Goal: Task Accomplishment & Management: Manage account settings

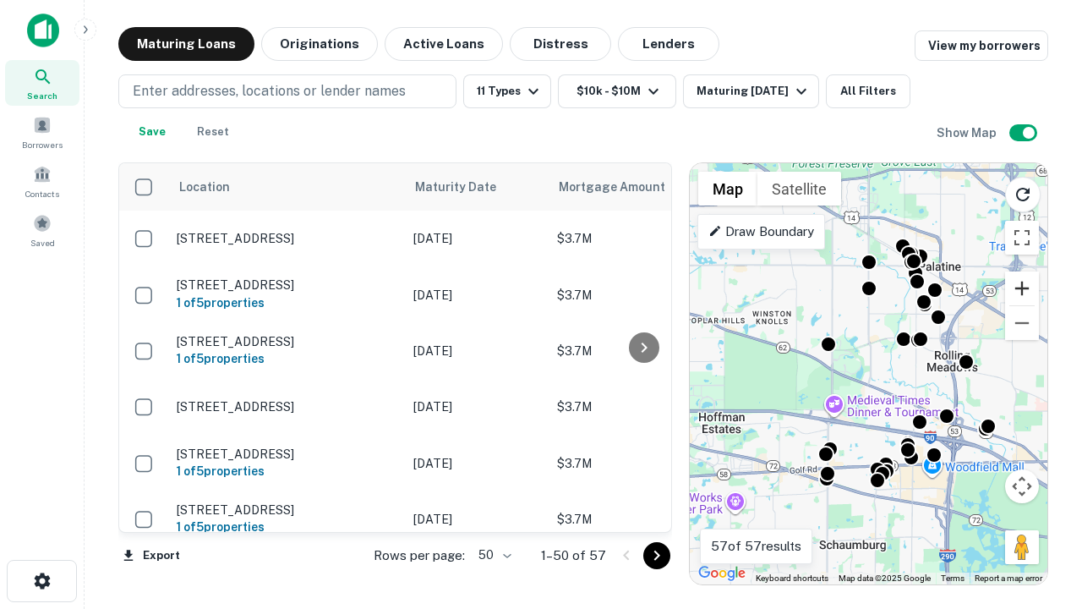
click at [1022, 288] on button "Zoom in" at bounding box center [1022, 288] width 34 height 34
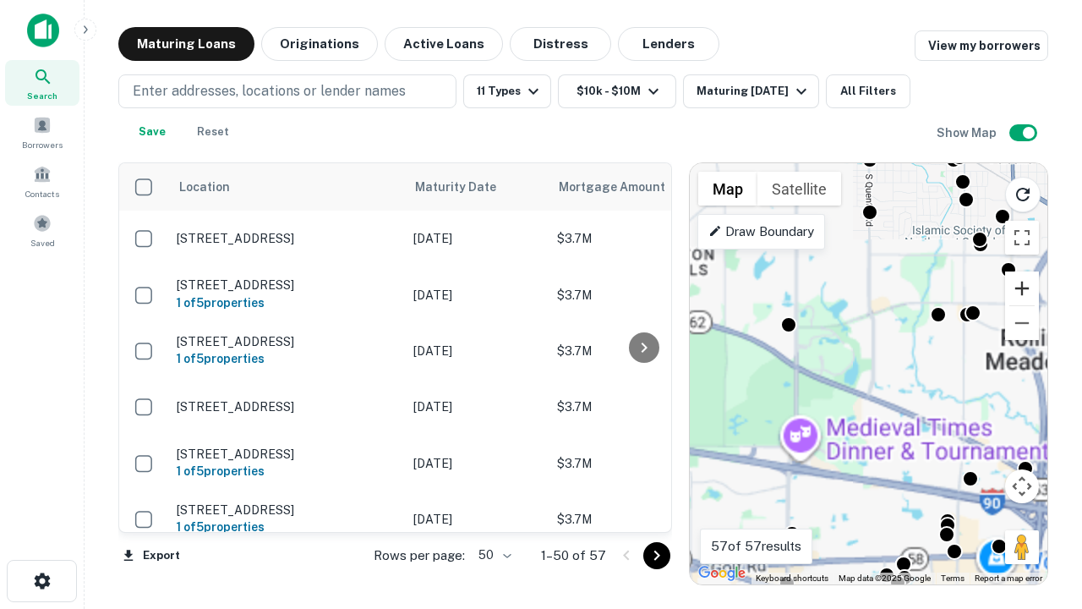
click at [1022, 288] on button "Zoom in" at bounding box center [1022, 288] width 34 height 34
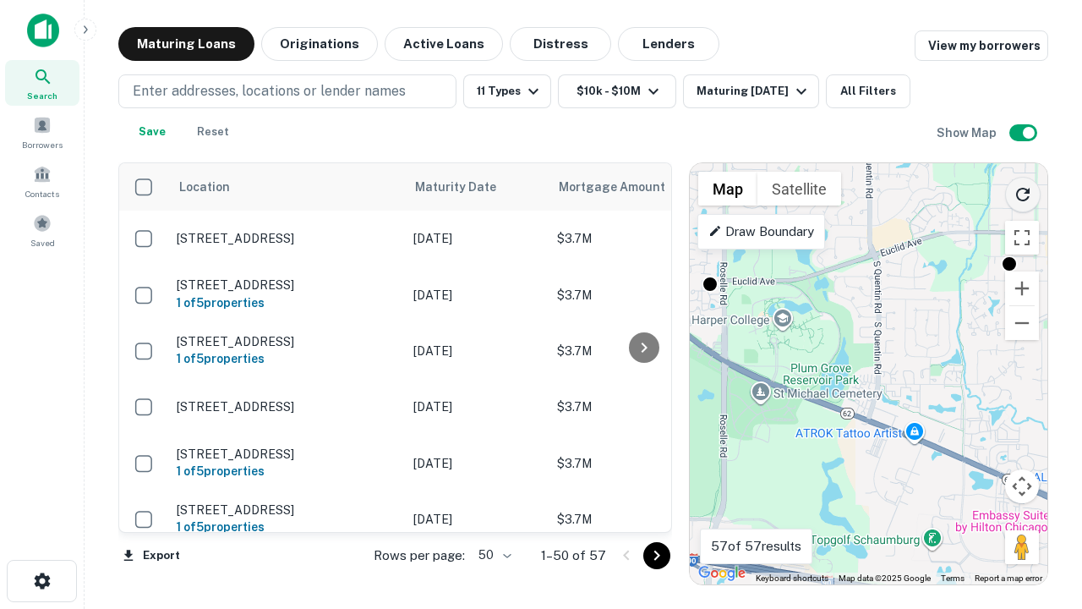
click at [1023, 191] on icon "Reload search area" at bounding box center [1023, 194] width 20 height 20
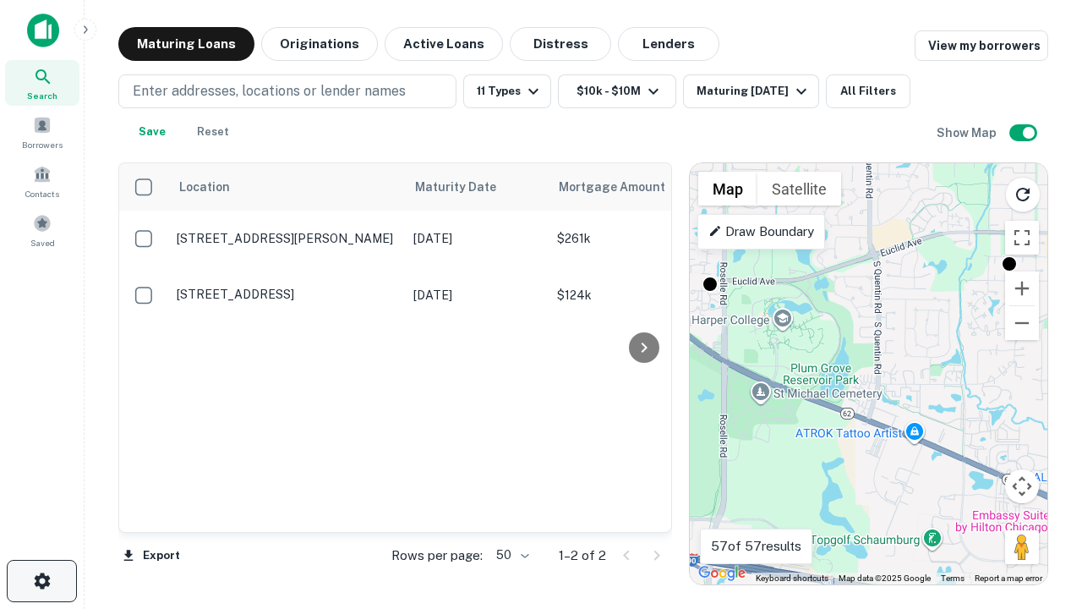
click at [41, 581] on icon "button" at bounding box center [42, 581] width 20 height 20
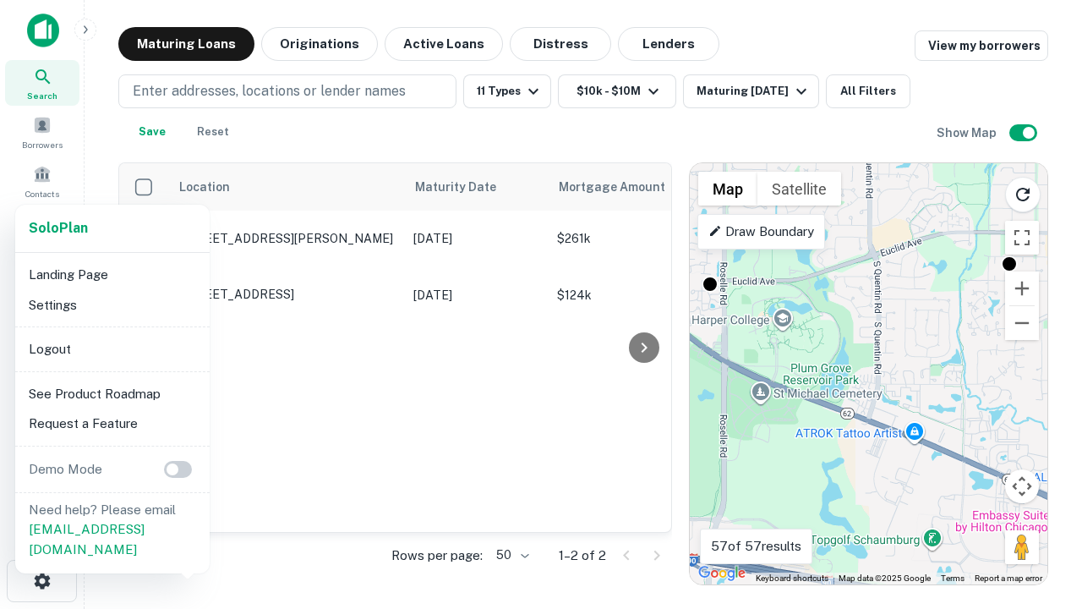
click at [112, 348] on li "Logout" at bounding box center [112, 349] width 181 height 30
